Goal: Check status: Check status

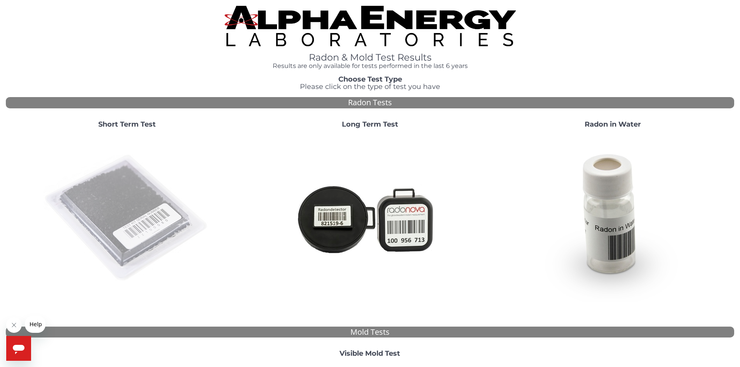
click at [111, 176] on img at bounding box center [127, 218] width 167 height 167
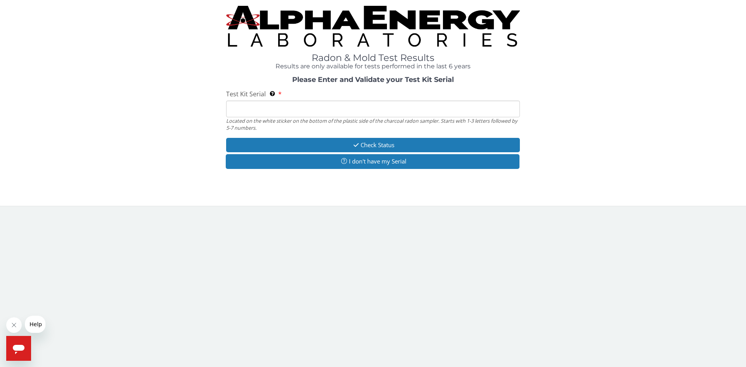
click at [317, 111] on input "Test Kit Serial Located on the white sticker on the bottom of the plastic side …" at bounding box center [373, 109] width 294 height 17
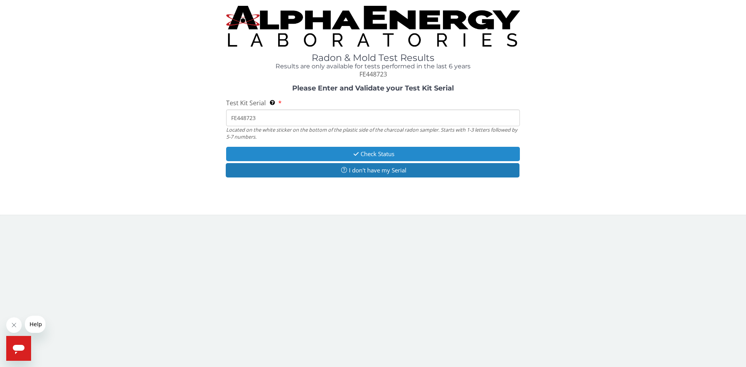
type input "FE448723"
click at [412, 148] on button "Check Status" at bounding box center [373, 154] width 294 height 14
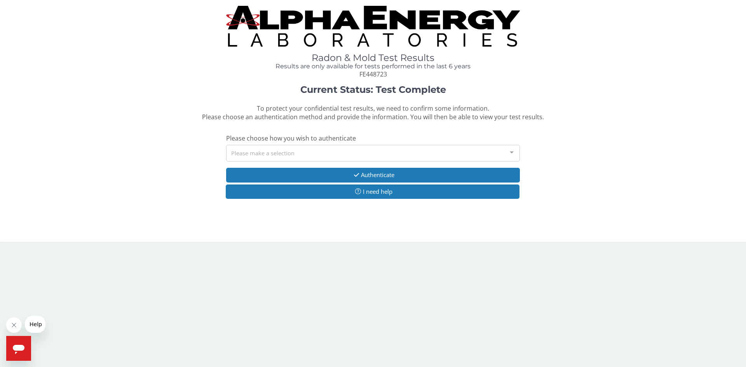
click at [420, 149] on div "Please make a selection" at bounding box center [373, 153] width 294 height 17
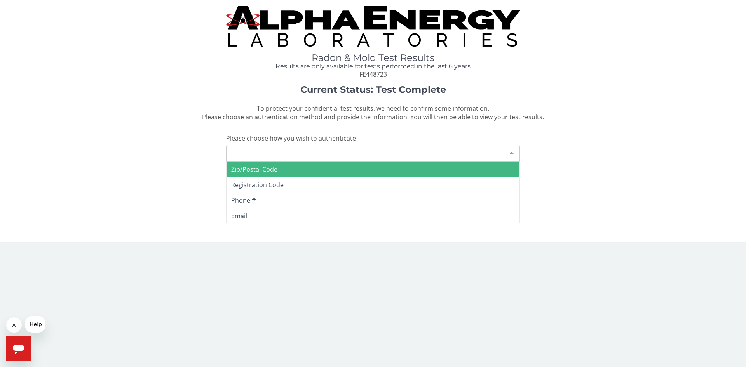
click at [298, 172] on span "Zip/Postal Code" at bounding box center [373, 170] width 293 height 16
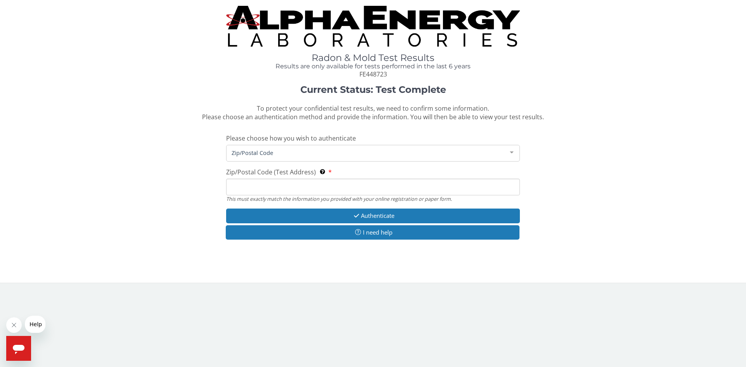
click at [298, 184] on input "Zip/Postal Code (Test Address) This must exactly match the information you prov…" at bounding box center [373, 187] width 294 height 17
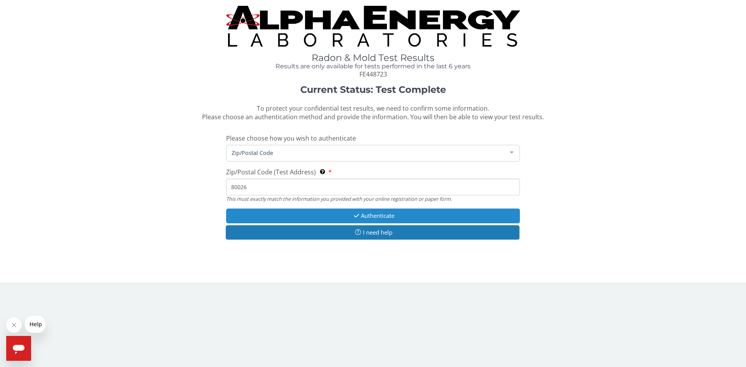
type input "80026"
click at [383, 216] on button "Authenticate" at bounding box center [373, 216] width 294 height 14
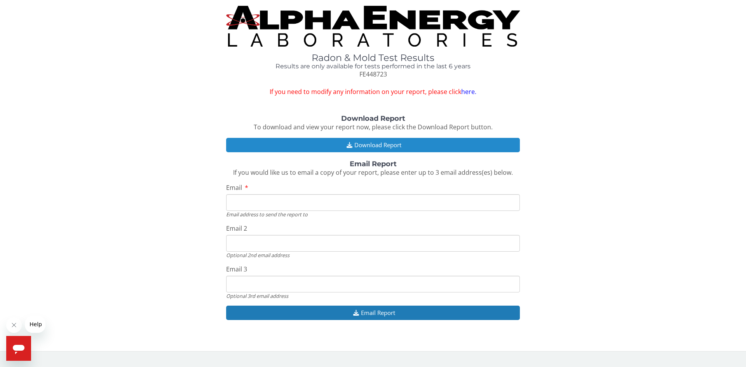
click at [386, 140] on button "Download Report" at bounding box center [373, 145] width 294 height 14
